Goal: Browse casually

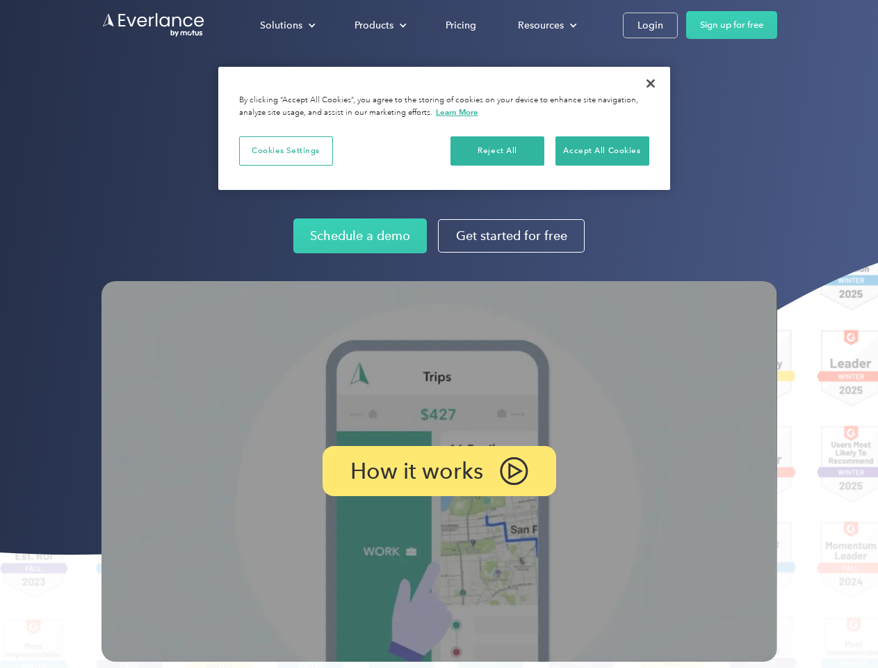
click at [439, 334] on img at bounding box center [440, 471] width 676 height 380
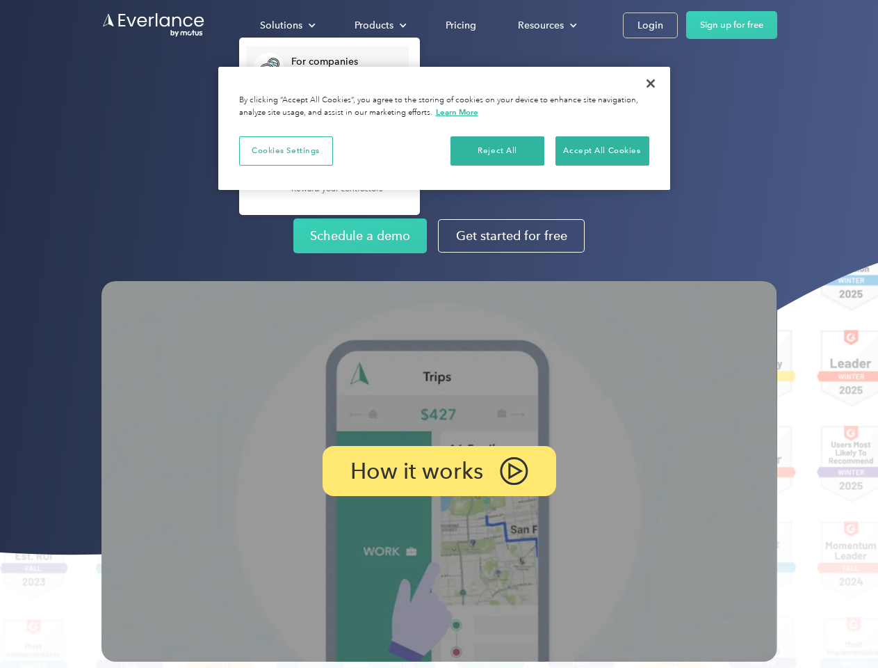
click at [287, 25] on div "Solutions" at bounding box center [281, 25] width 42 height 17
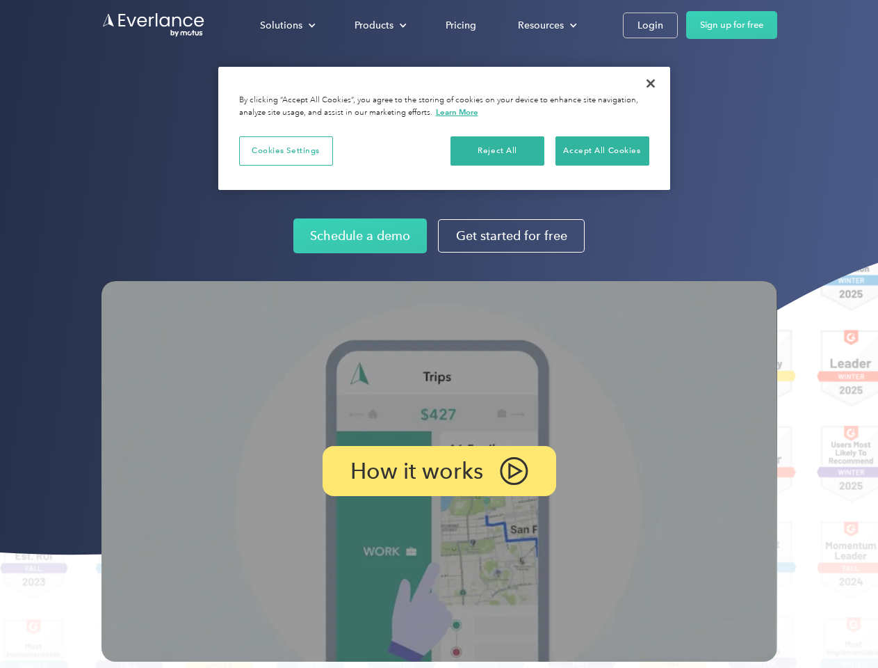
click at [379, 25] on div "Products" at bounding box center [374, 25] width 39 height 17
click at [546, 25] on div "Resources" at bounding box center [541, 25] width 46 height 17
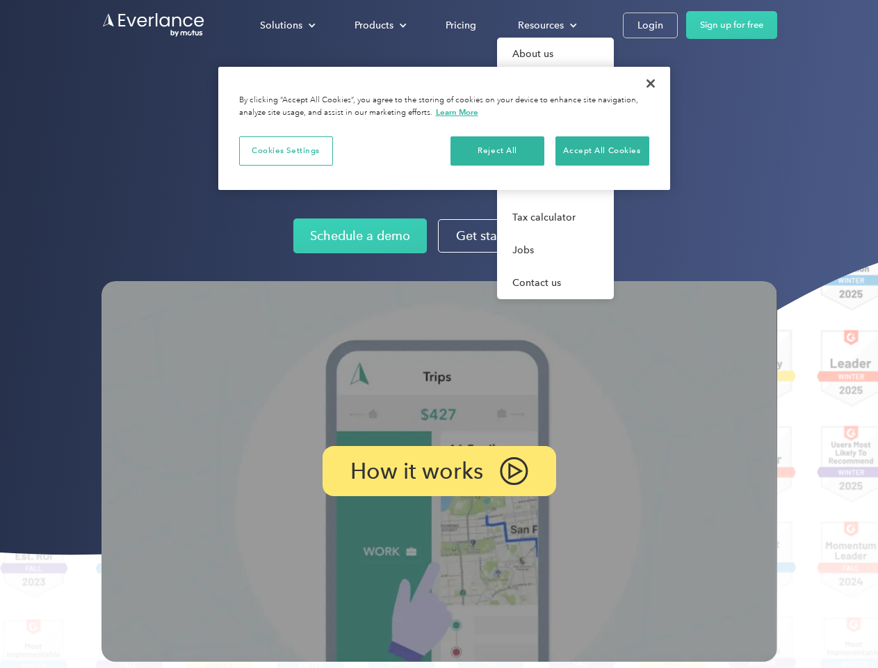
click at [439, 471] on p "How it works" at bounding box center [416, 470] width 133 height 17
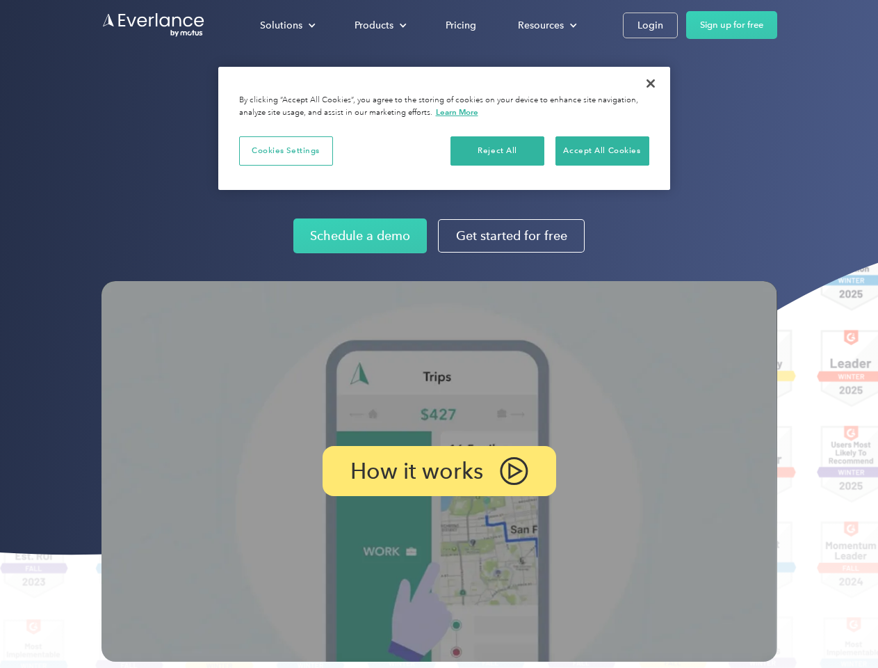
click at [286, 150] on button "Cookies Settings" at bounding box center [286, 150] width 94 height 29
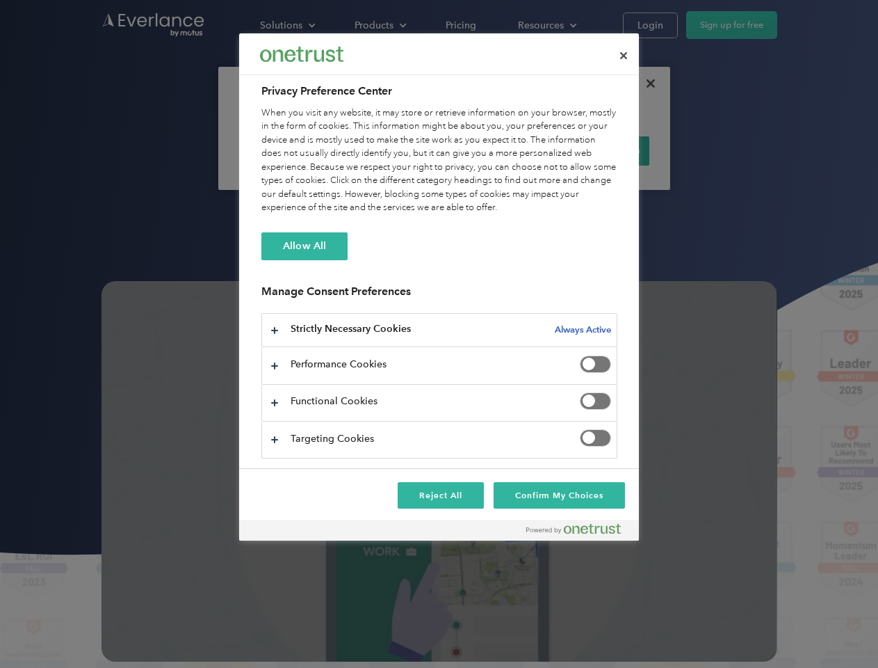
click at [498, 150] on div "When you visit any website, it may store or retrieve information on your browse…" at bounding box center [439, 160] width 356 height 108
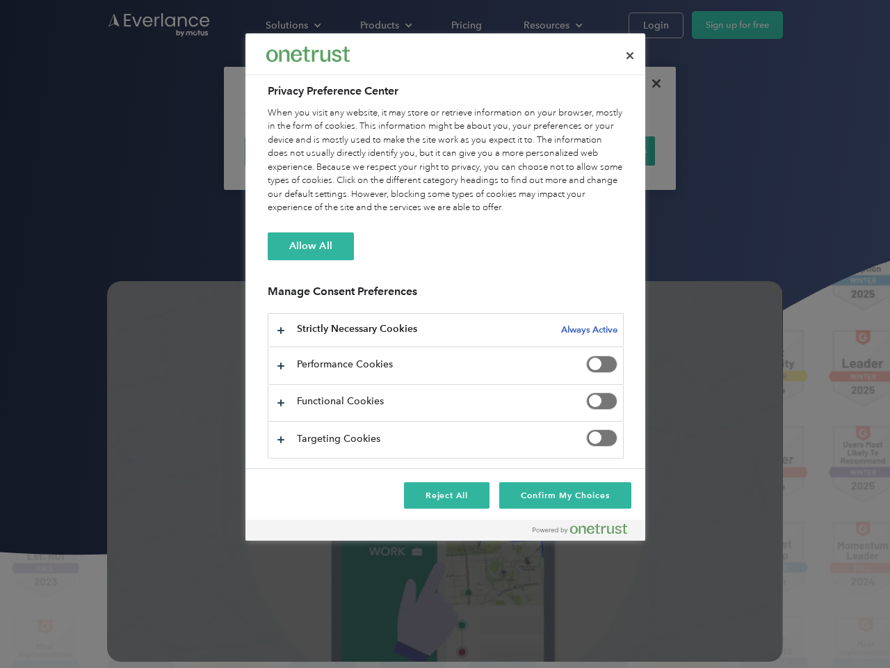
click at [602, 150] on div "When you visit any website, it may store or retrieve information on your browse…" at bounding box center [446, 160] width 356 height 108
click at [651, 83] on div at bounding box center [445, 334] width 890 height 668
